Goal: Information Seeking & Learning: Learn about a topic

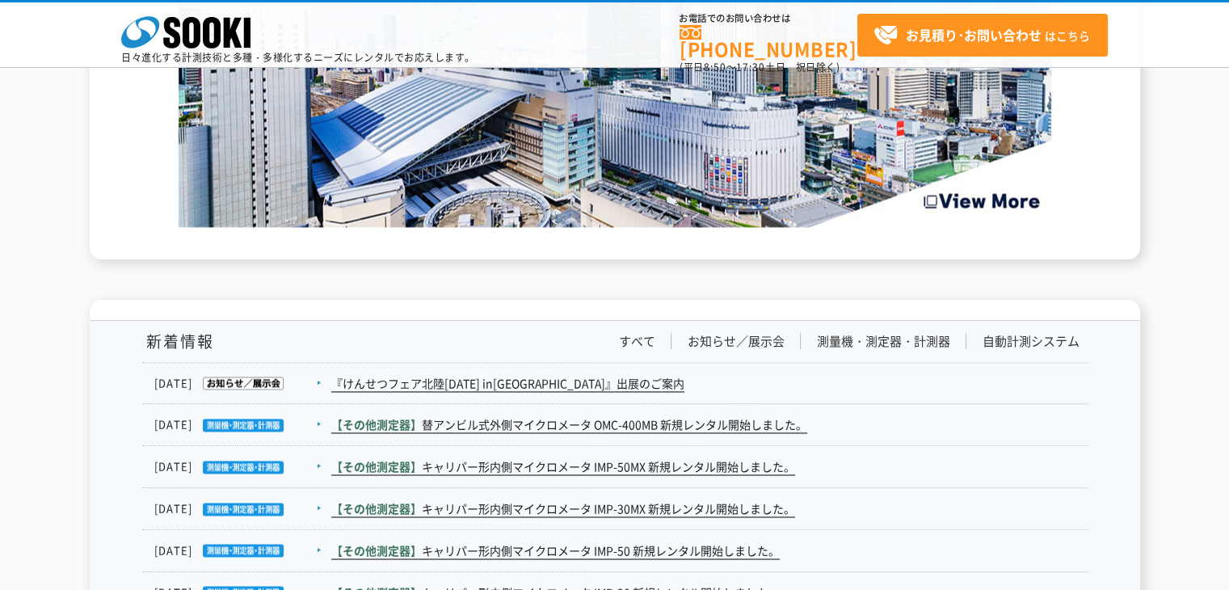
scroll to position [2585, 0]
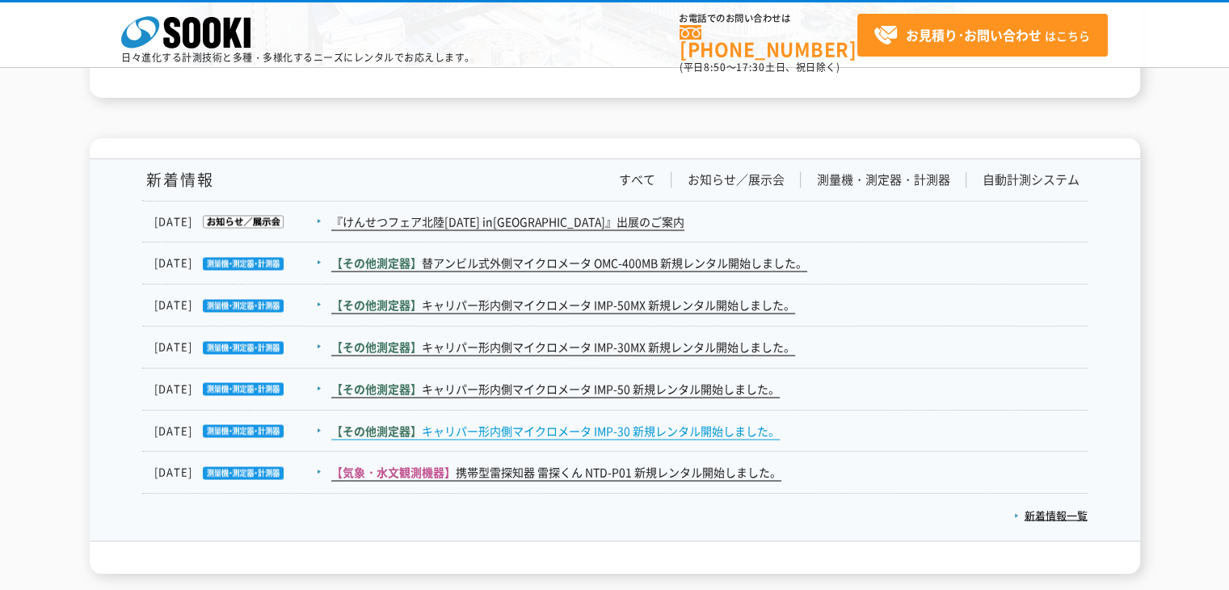
click at [571, 435] on link "【その他測定器】 キャリパー形内側マイクロメータ IMP-30 新規レンタル開始しました。" at bounding box center [555, 431] width 448 height 17
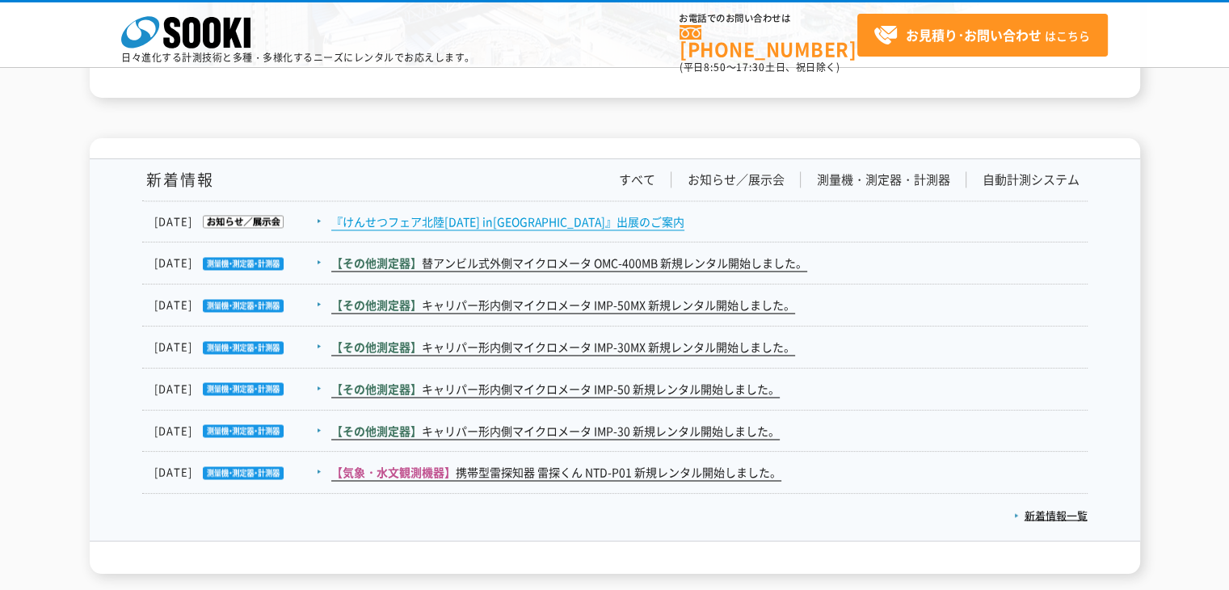
click at [456, 217] on link "『けんせつフェア北陸[DATE] in[GEOGRAPHIC_DATA]』出展のご案内" at bounding box center [507, 221] width 353 height 17
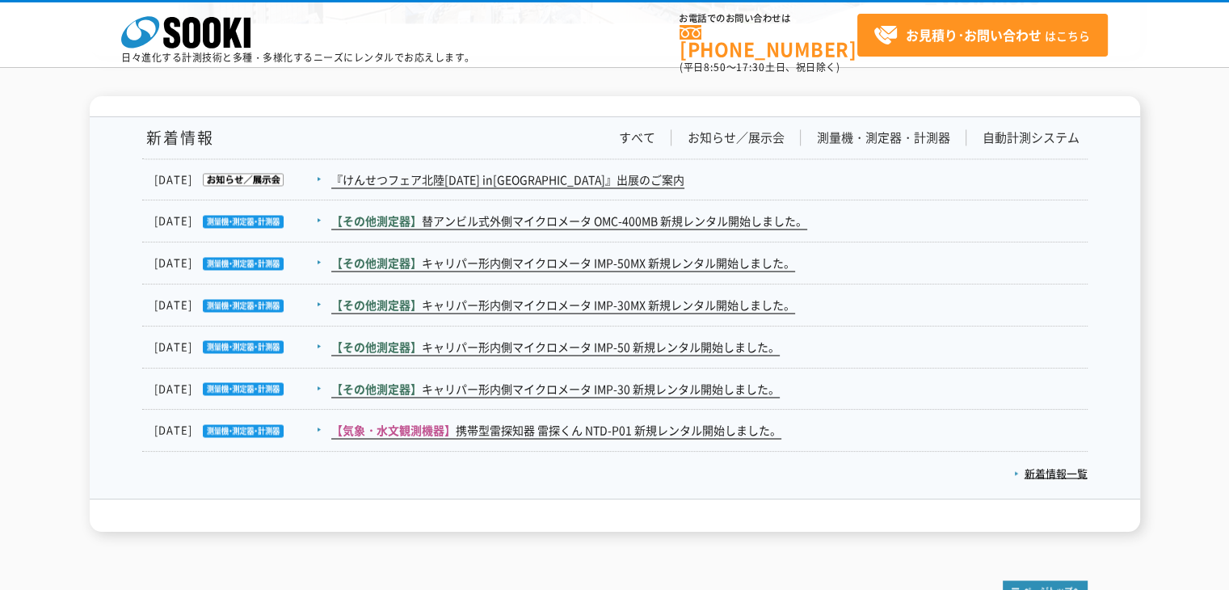
scroll to position [2666, 0]
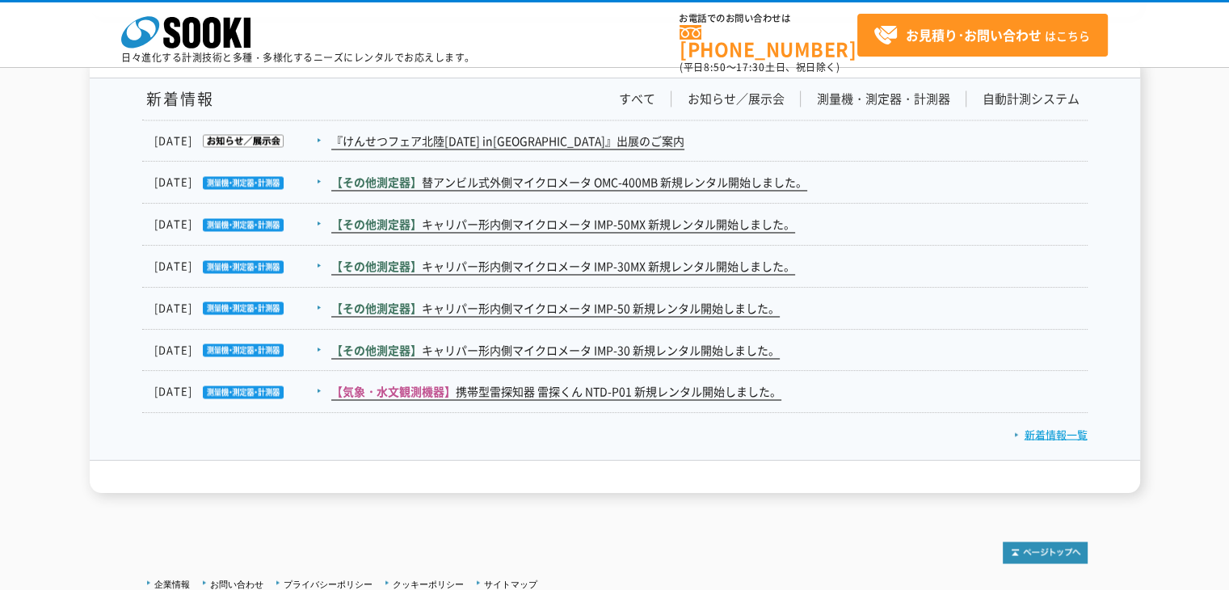
click at [1029, 434] on link "新着情報一覧" at bounding box center [1051, 433] width 74 height 15
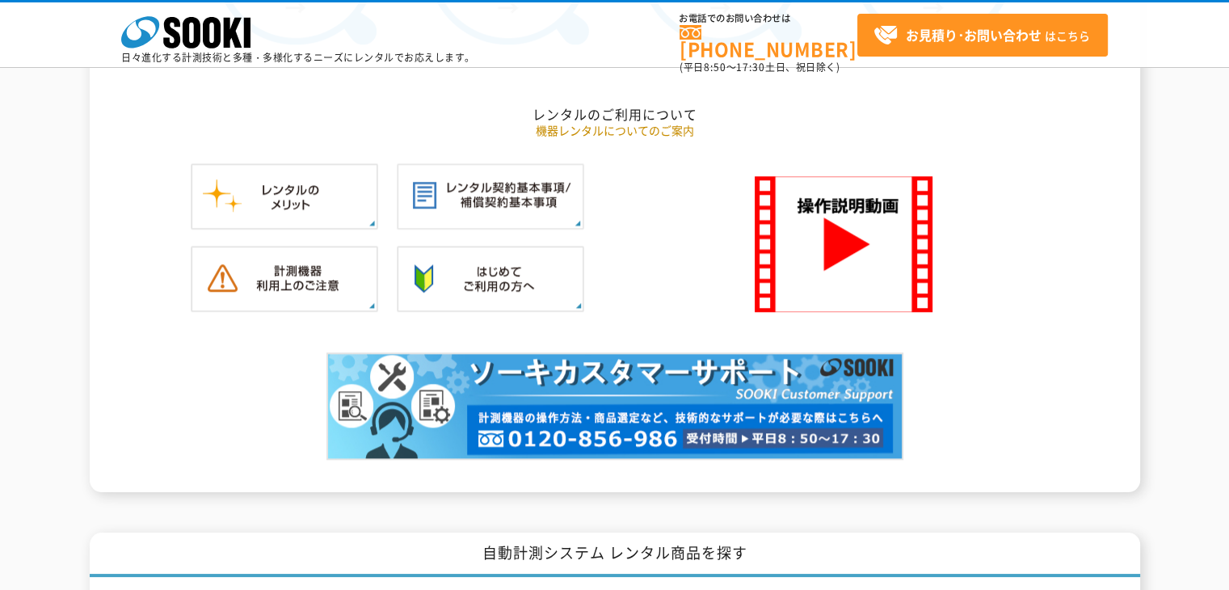
scroll to position [1423, 0]
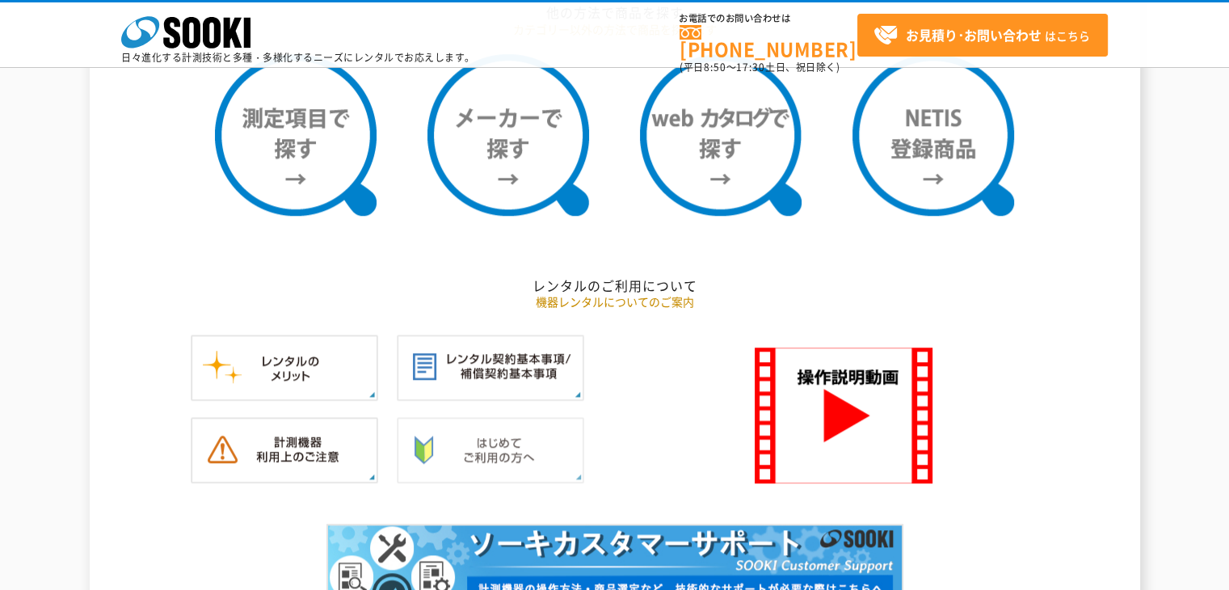
click at [549, 443] on img at bounding box center [490, 450] width 187 height 66
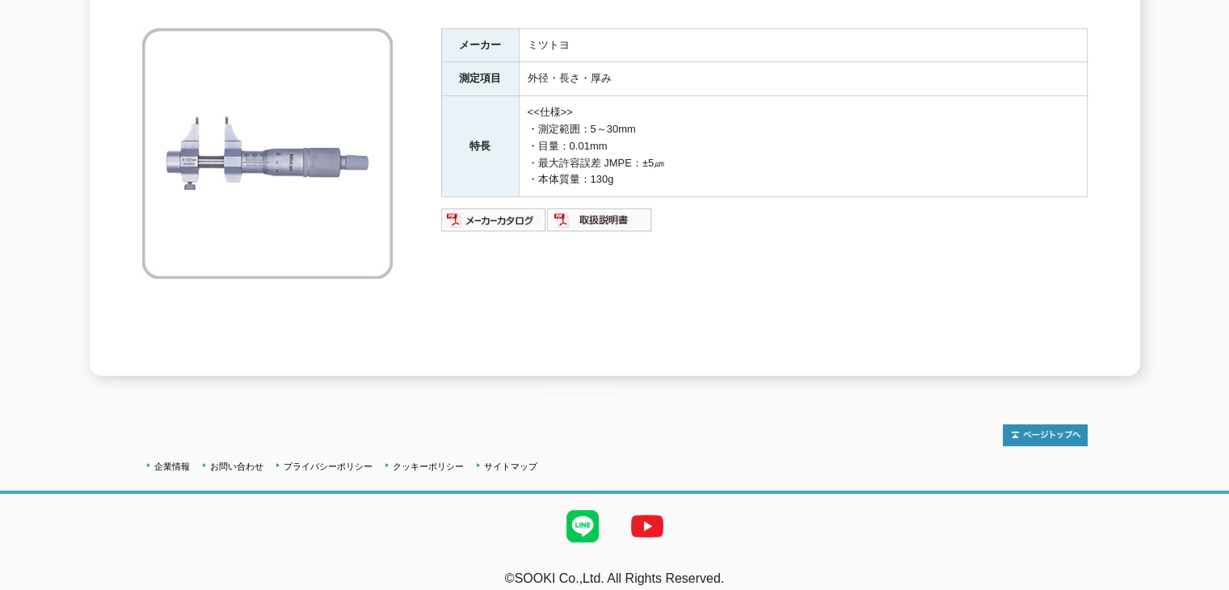
scroll to position [277, 0]
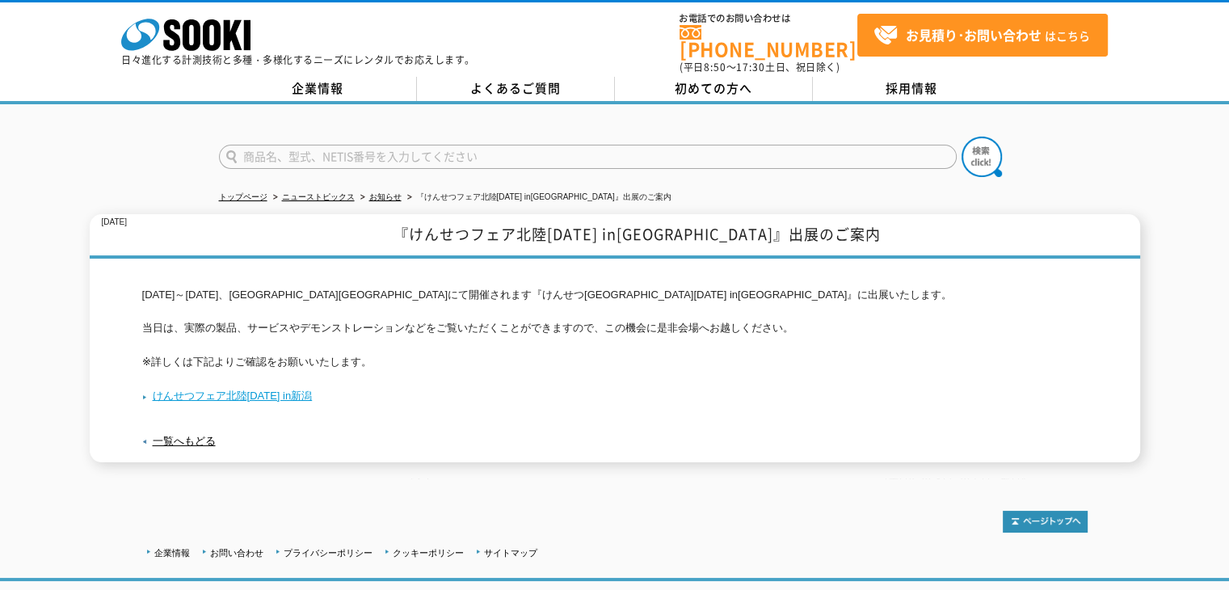
click at [268, 389] on link "けんせつフェア北陸2025 in新潟" at bounding box center [227, 395] width 170 height 12
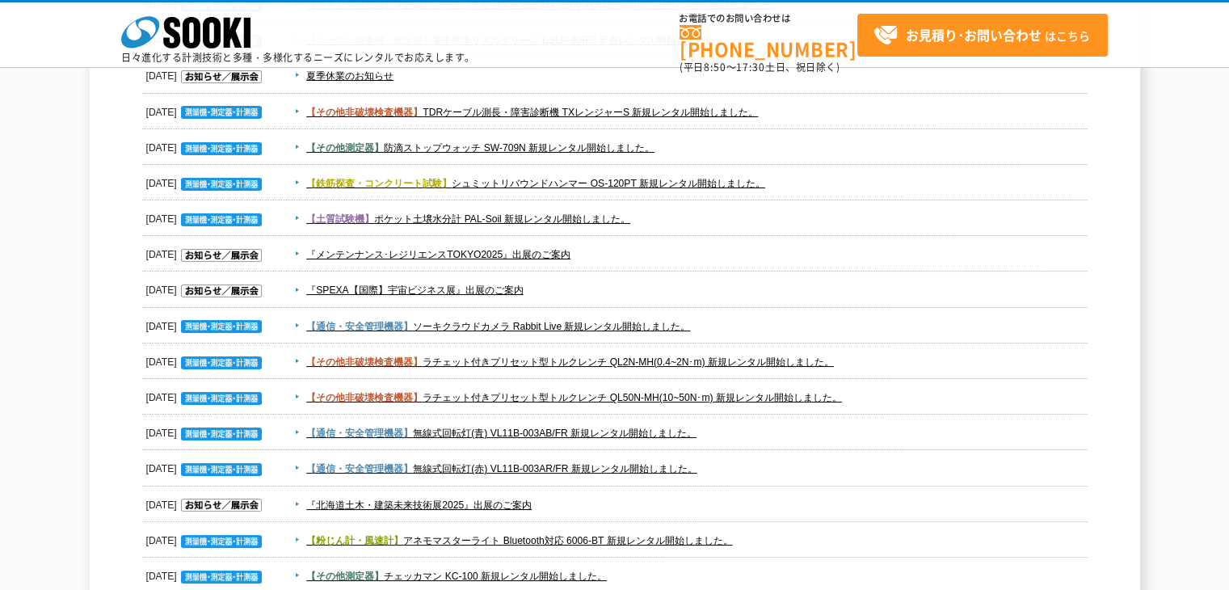
scroll to position [970, 0]
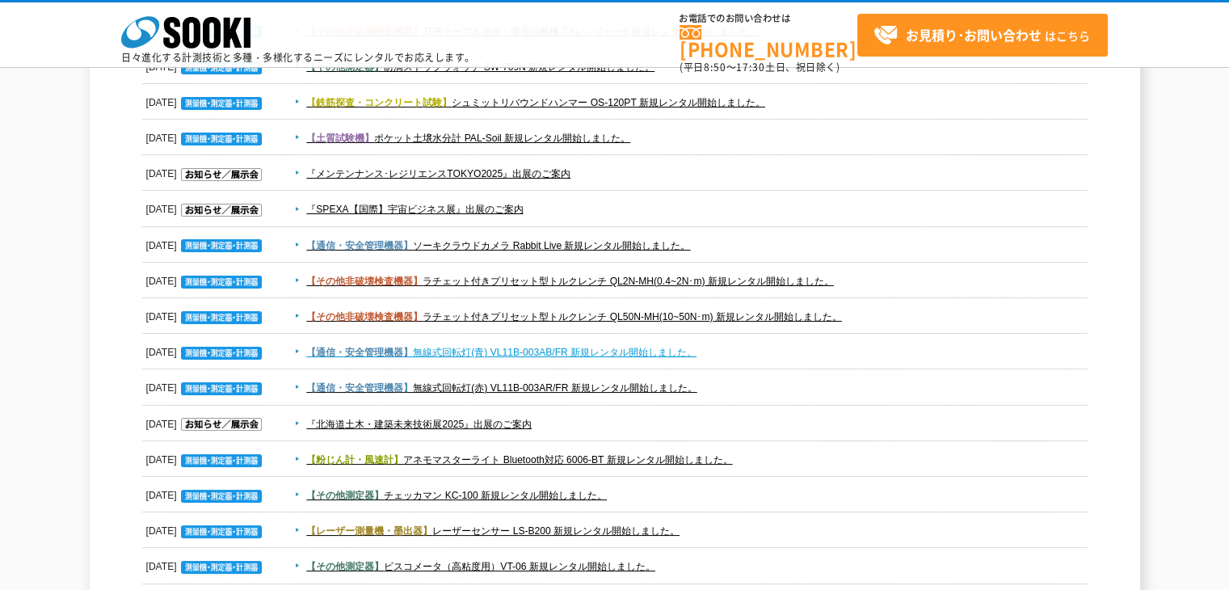
click at [687, 353] on link "【通信・安全管理機器】 無線式回転灯(青) VL11B-003AB/FR 新規レンタル開始しました。" at bounding box center [501, 352] width 390 height 11
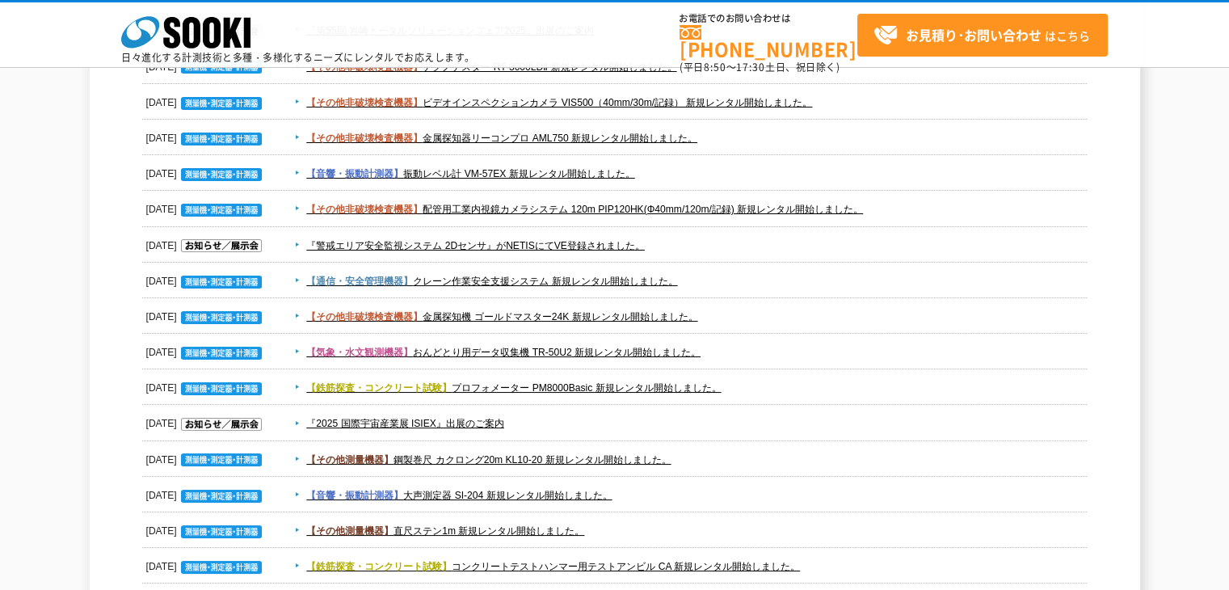
scroll to position [2747, 0]
